Goal: Complete application form: Complete application form

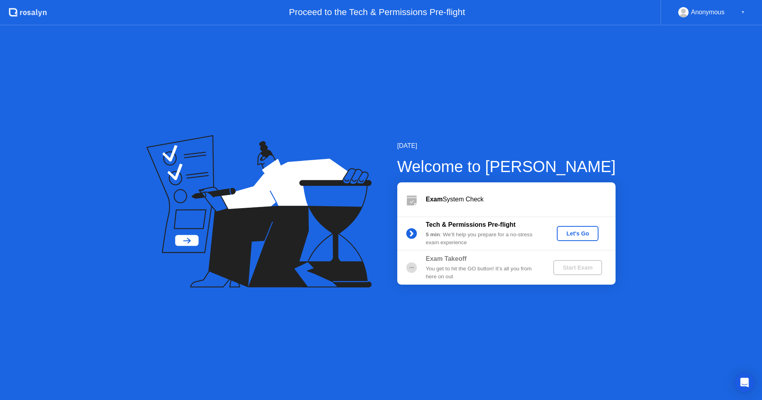
click at [572, 235] on div "Let's Go" at bounding box center [577, 233] width 35 height 6
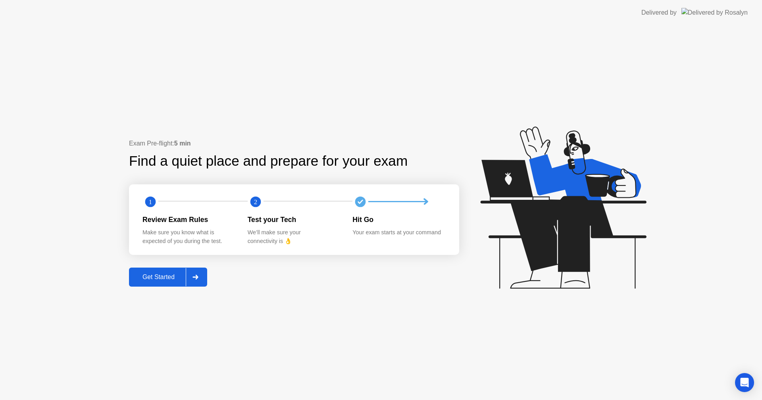
click at [142, 280] on div "Get Started" at bounding box center [158, 277] width 54 height 7
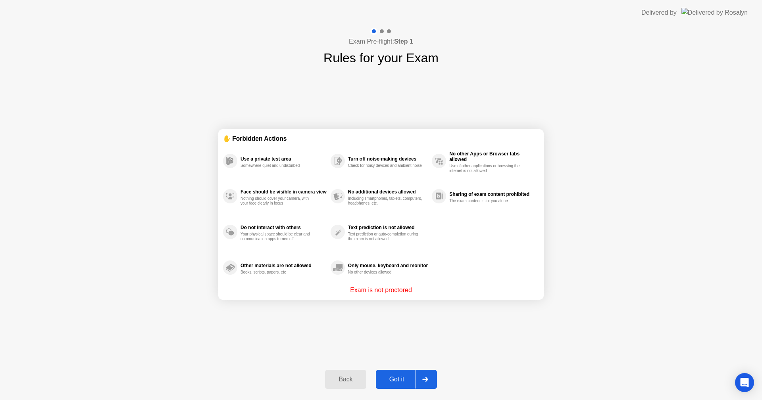
click at [400, 376] on div "Got it" at bounding box center [396, 379] width 37 height 7
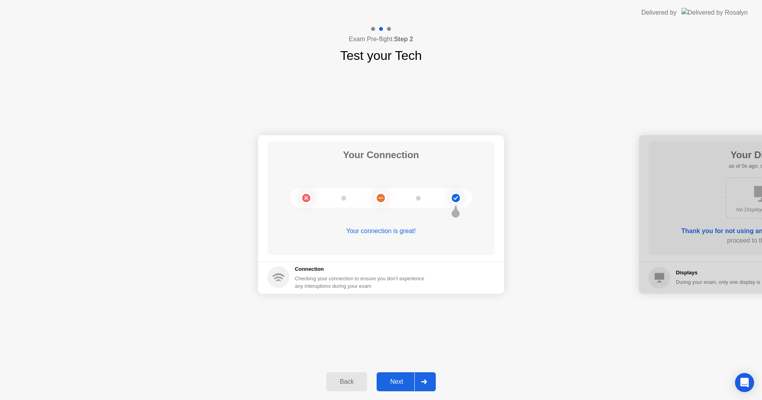
click at [352, 381] on div "Back" at bounding box center [346, 381] width 36 height 7
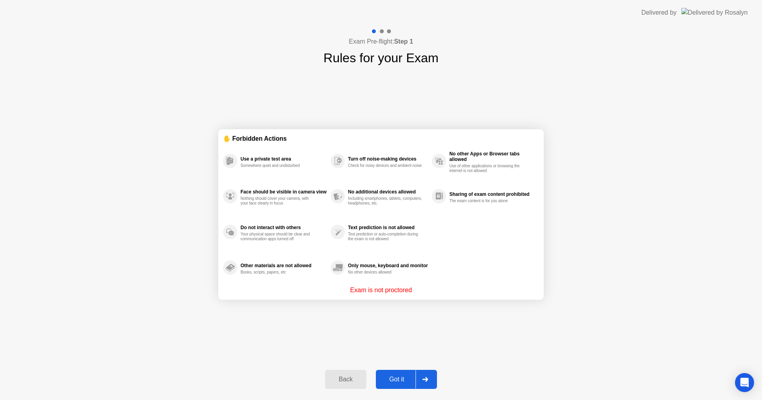
click at [401, 381] on div "Got it" at bounding box center [396, 379] width 37 height 7
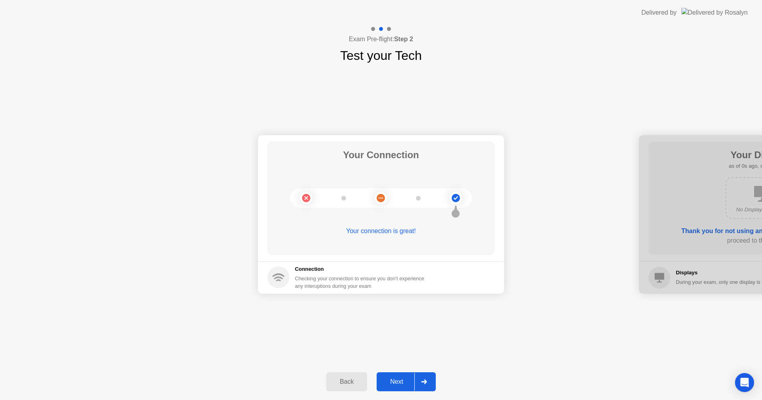
click at [402, 381] on div "Next" at bounding box center [396, 381] width 35 height 7
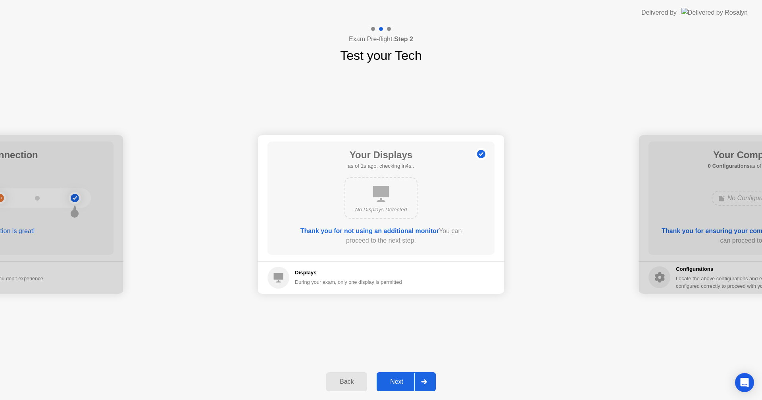
click at [402, 382] on div "Next" at bounding box center [396, 381] width 35 height 7
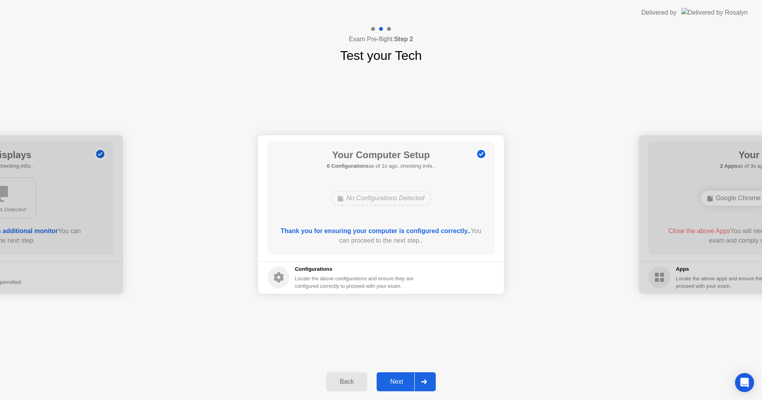
click at [402, 382] on div "Next" at bounding box center [396, 381] width 35 height 7
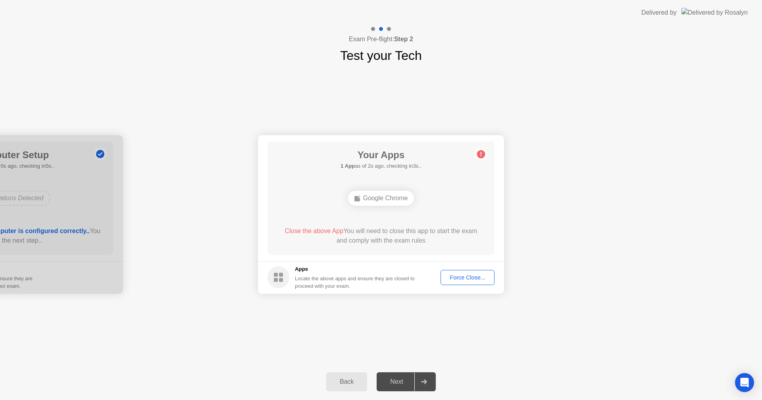
click at [452, 275] on div "Force Close..." at bounding box center [467, 277] width 48 height 6
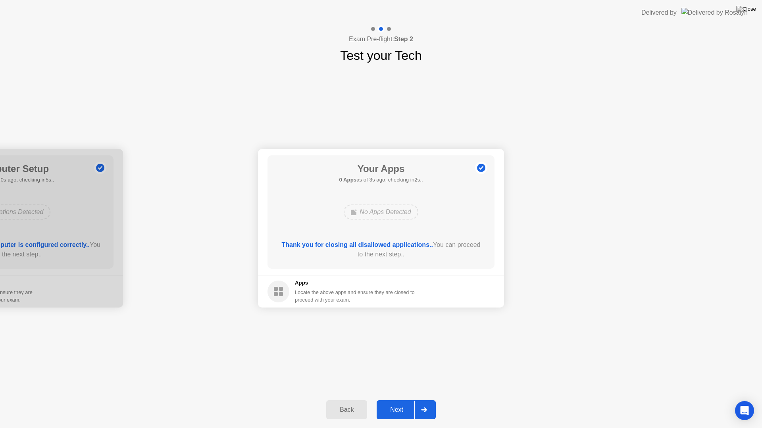
click at [398, 400] on div "Next" at bounding box center [396, 410] width 35 height 7
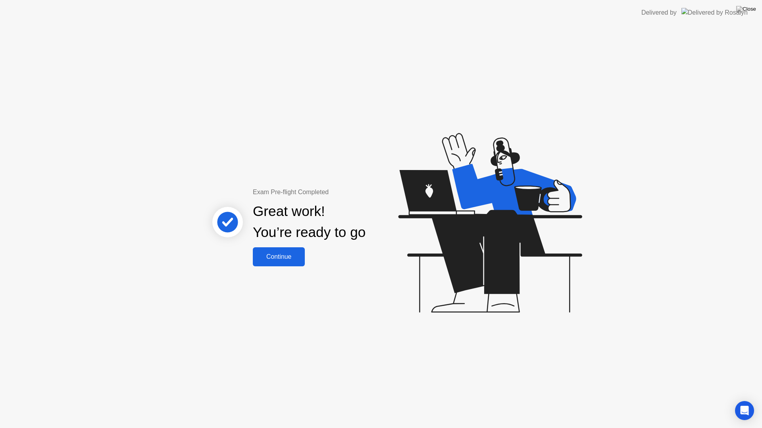
click at [288, 254] on div "Continue" at bounding box center [278, 256] width 47 height 7
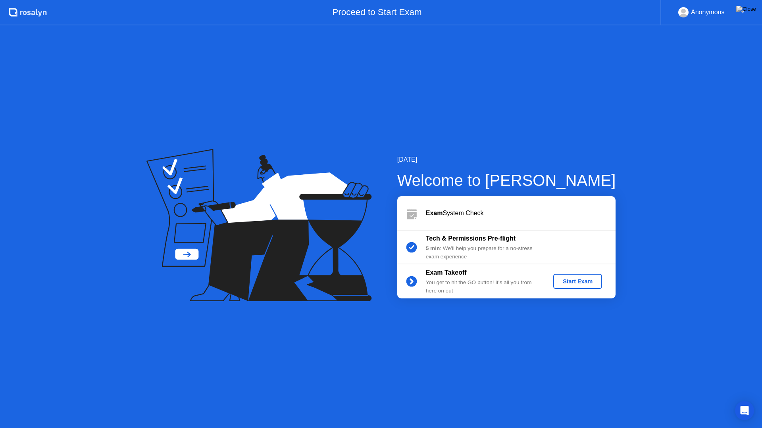
drag, startPoint x: 567, startPoint y: 9, endPoint x: 566, endPoint y: 18, distance: 8.8
click at [566, 18] on div "Proceed to Start Exam" at bounding box center [353, 12] width 613 height 25
click at [754, 10] on img at bounding box center [746, 9] width 20 height 6
drag, startPoint x: 407, startPoint y: 231, endPoint x: 397, endPoint y: 219, distance: 16.4
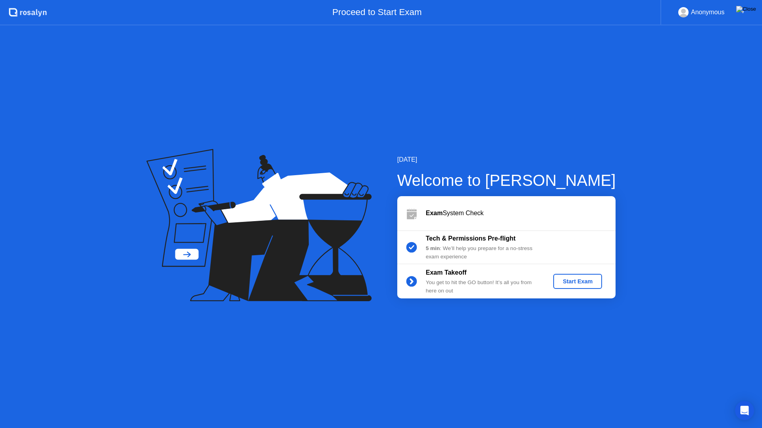
click at [754, 6] on button at bounding box center [746, 9] width 24 height 10
